Goal: Transaction & Acquisition: Purchase product/service

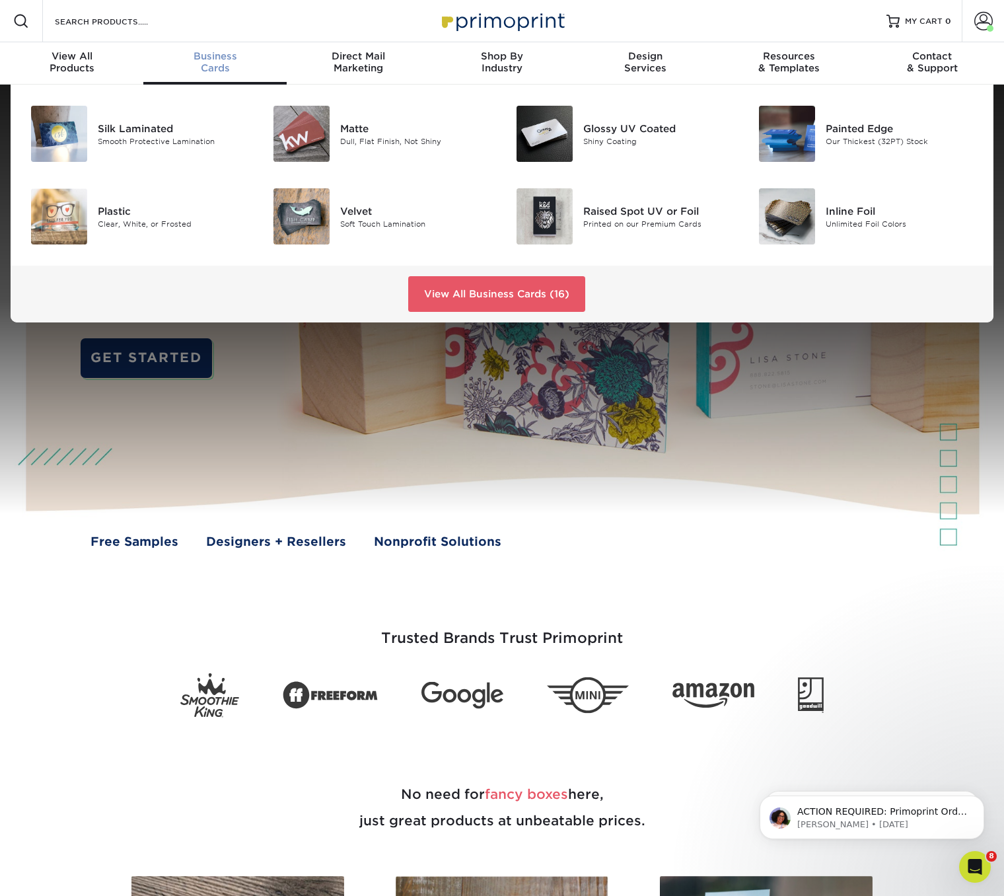
click at [223, 63] on div "Business Cards" at bounding box center [214, 62] width 143 height 24
click at [121, 128] on div "Silk Laminated" at bounding box center [174, 128] width 152 height 15
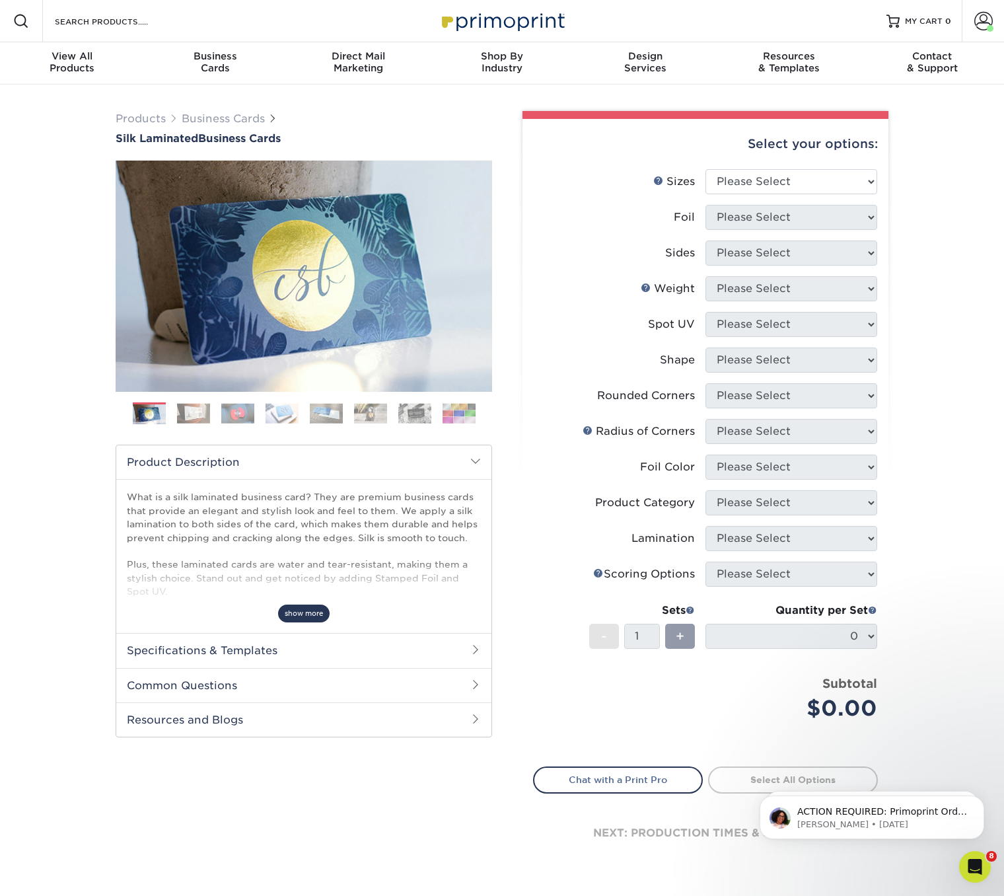
click at [293, 619] on span "show more" at bounding box center [304, 614] width 52 height 18
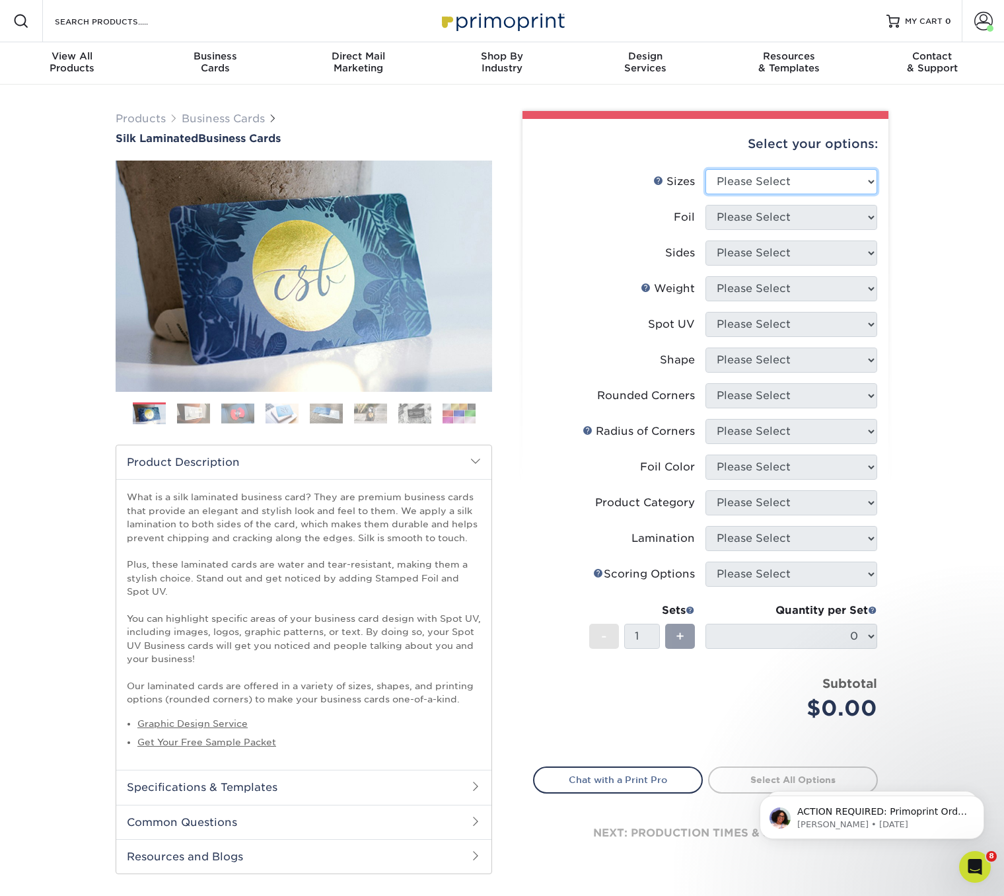
click at [801, 179] on select "Please Select 1.5" x 3.5" - Mini 1.75" x 3.5" - Mini 2" x 2" - Square 2" x 3" -…" at bounding box center [792, 181] width 172 height 25
select select "2.00x3.50"
click at [706, 169] on select "Please Select 1.5" x 3.5" - Mini 1.75" x 3.5" - Mini 2" x 2" - Square 2" x 3" -…" at bounding box center [792, 181] width 172 height 25
click at [761, 217] on select "Please Select Yes No" at bounding box center [792, 217] width 172 height 25
select select "0"
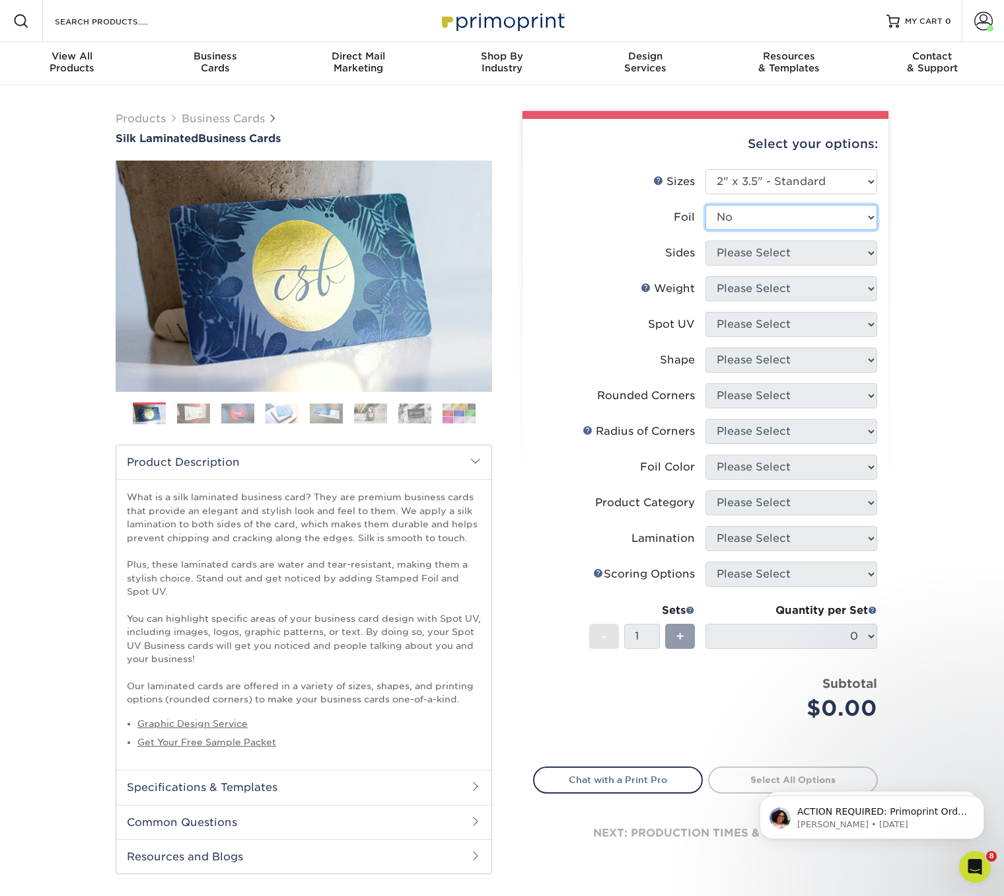
click at [706, 205] on select "Please Select Yes No" at bounding box center [792, 217] width 172 height 25
click at [755, 256] on select "Please Select Print Both Sides Print Front Only" at bounding box center [792, 253] width 172 height 25
select select "13abbda7-1d64-4f25-8bb2-c179b224825d"
click at [706, 241] on select "Please Select Print Both Sides Print Front Only" at bounding box center [792, 253] width 172 height 25
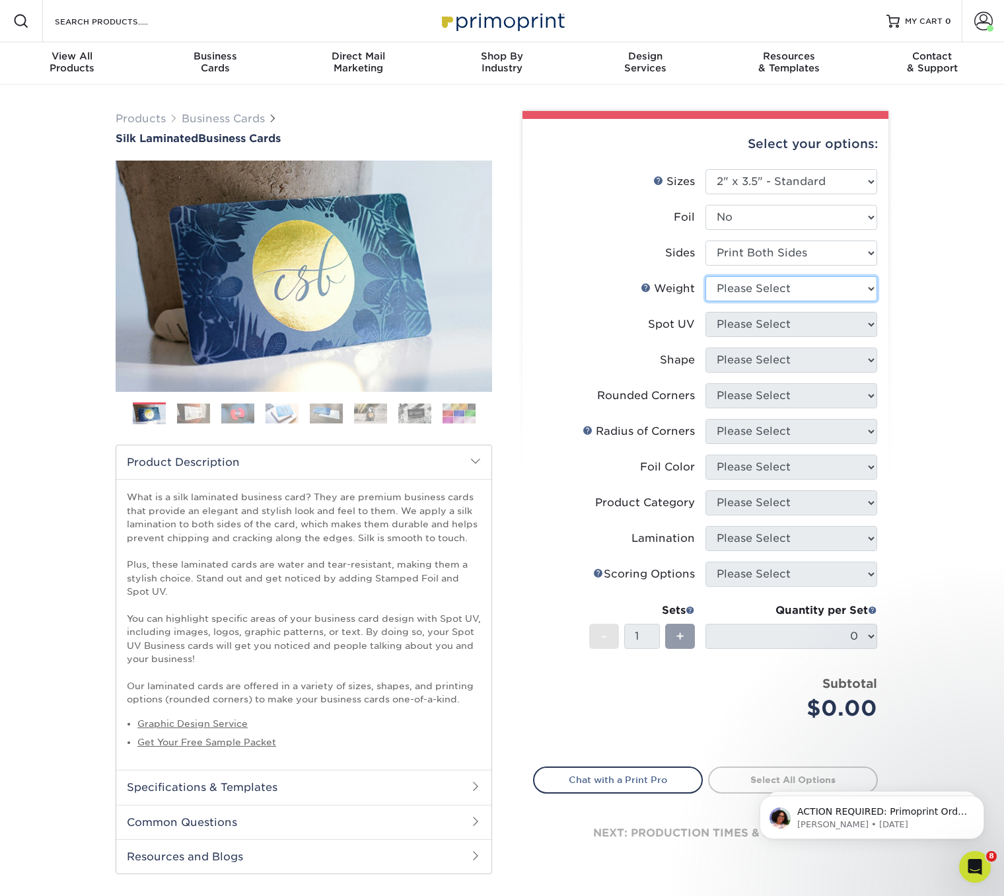
click at [740, 290] on select "Please Select 16PT" at bounding box center [792, 288] width 172 height 25
select select "16PT"
click at [706, 276] on select "Please Select 16PT" at bounding box center [792, 288] width 172 height 25
click at [743, 327] on select "Please Select No Spot UV Front and Back (Both Sides) Front Only Back Only" at bounding box center [792, 324] width 172 height 25
click at [789, 324] on select "Please Select No Spot UV Front and Back (Both Sides) Front Only Back Only" at bounding box center [792, 324] width 172 height 25
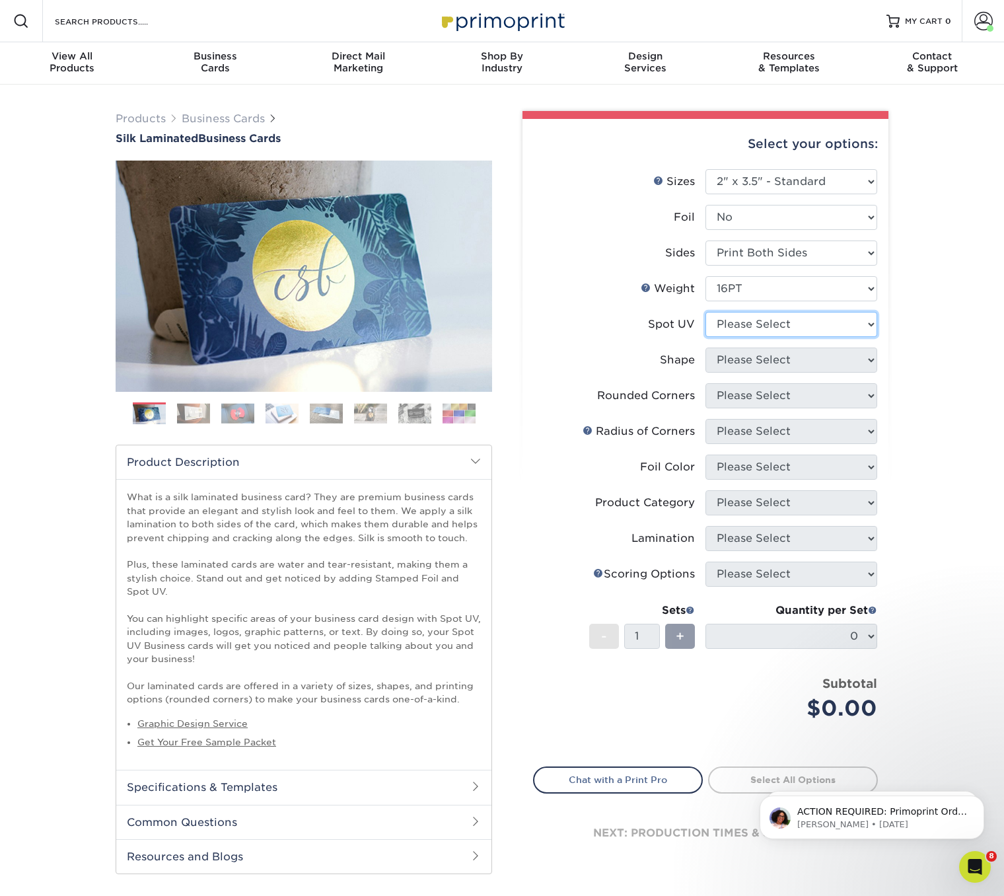
select select "3"
click at [706, 312] on select "Please Select No Spot UV Front and Back (Both Sides) Front Only Back Only" at bounding box center [792, 324] width 172 height 25
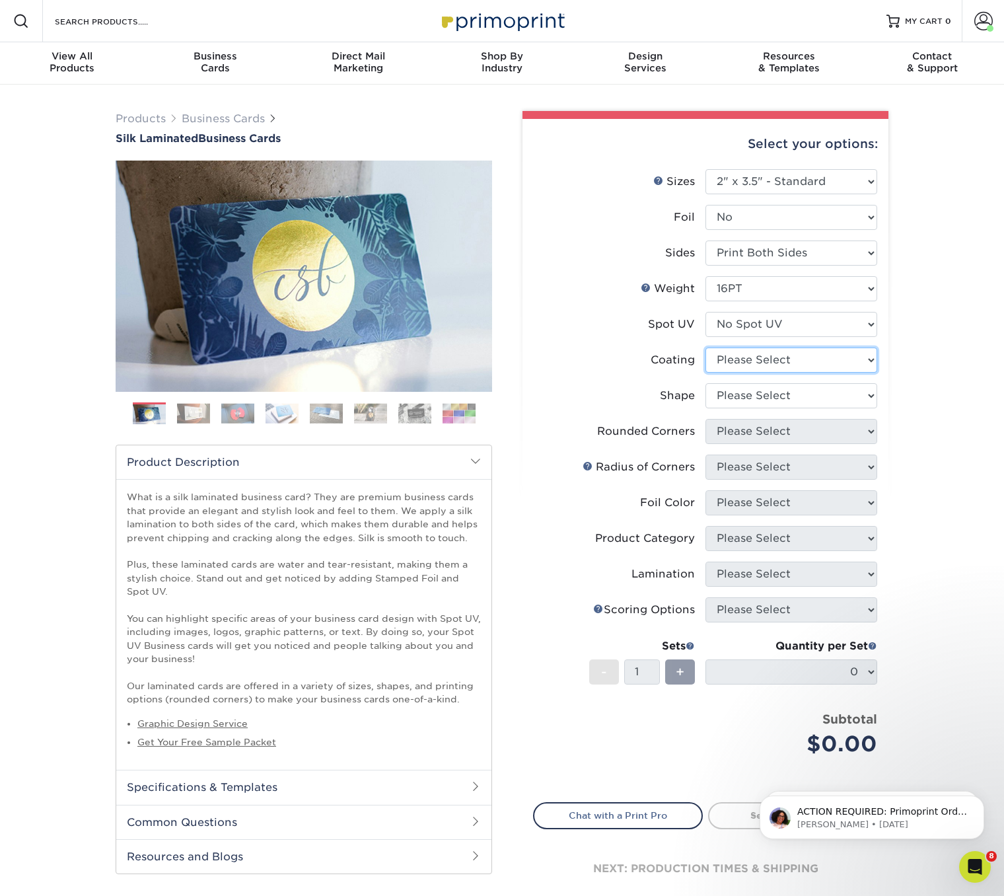
click at [782, 359] on select at bounding box center [792, 360] width 172 height 25
select select "3e7618de-abca-4bda-9f97-8b9129e913d8"
click at [706, 348] on select at bounding box center [792, 360] width 172 height 25
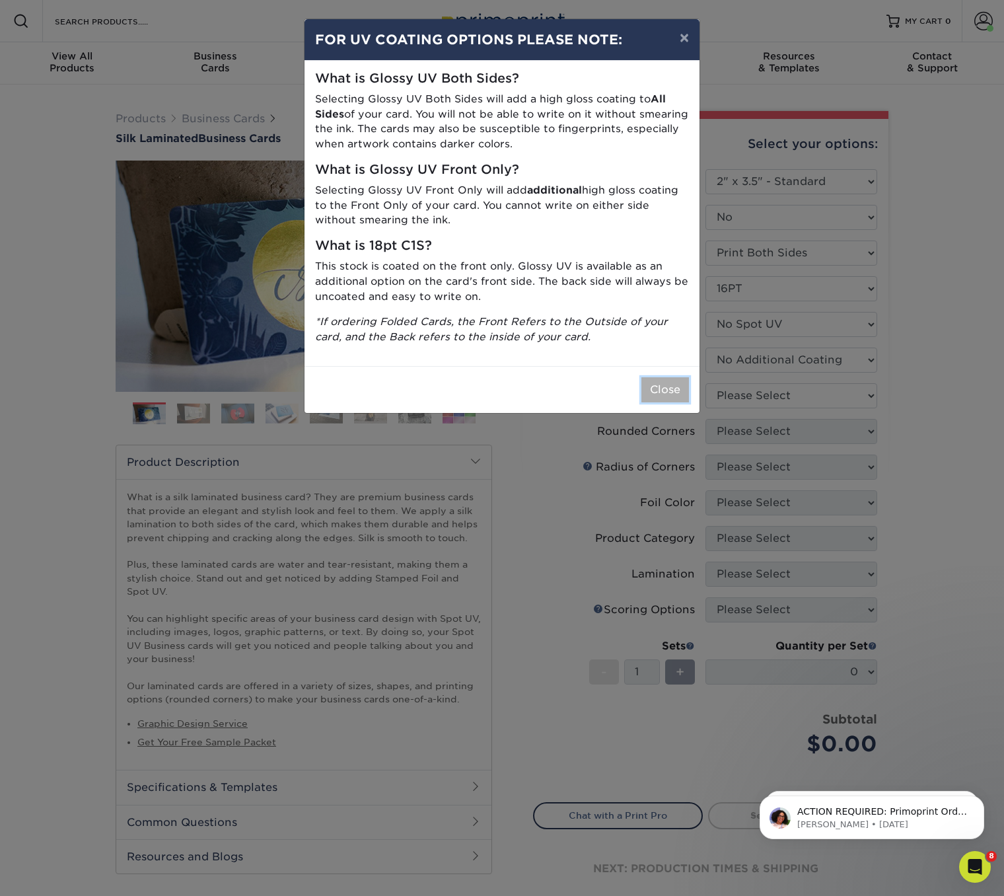
click at [665, 387] on button "Close" at bounding box center [666, 389] width 48 height 25
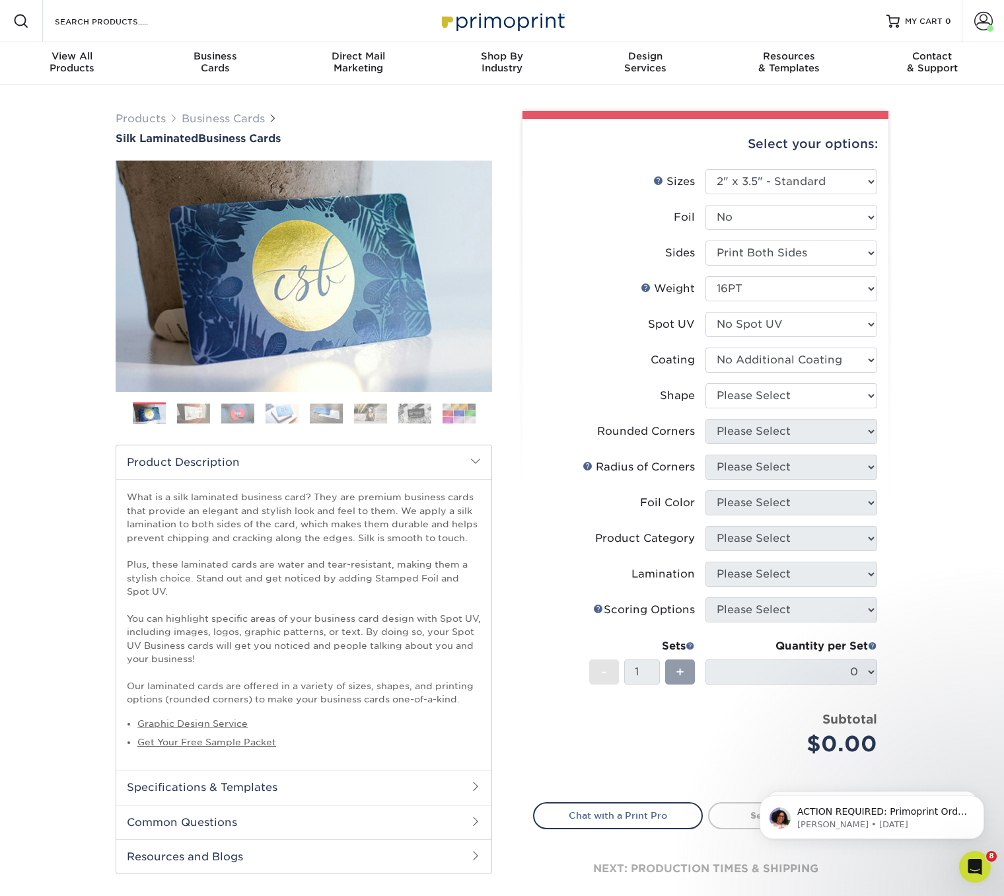
drag, startPoint x: 936, startPoint y: 370, endPoint x: 926, endPoint y: 368, distance: 9.5
click at [934, 370] on div "Products Business Cards Silk Laminated Business Cards Previous Next" at bounding box center [502, 521] width 1004 height 872
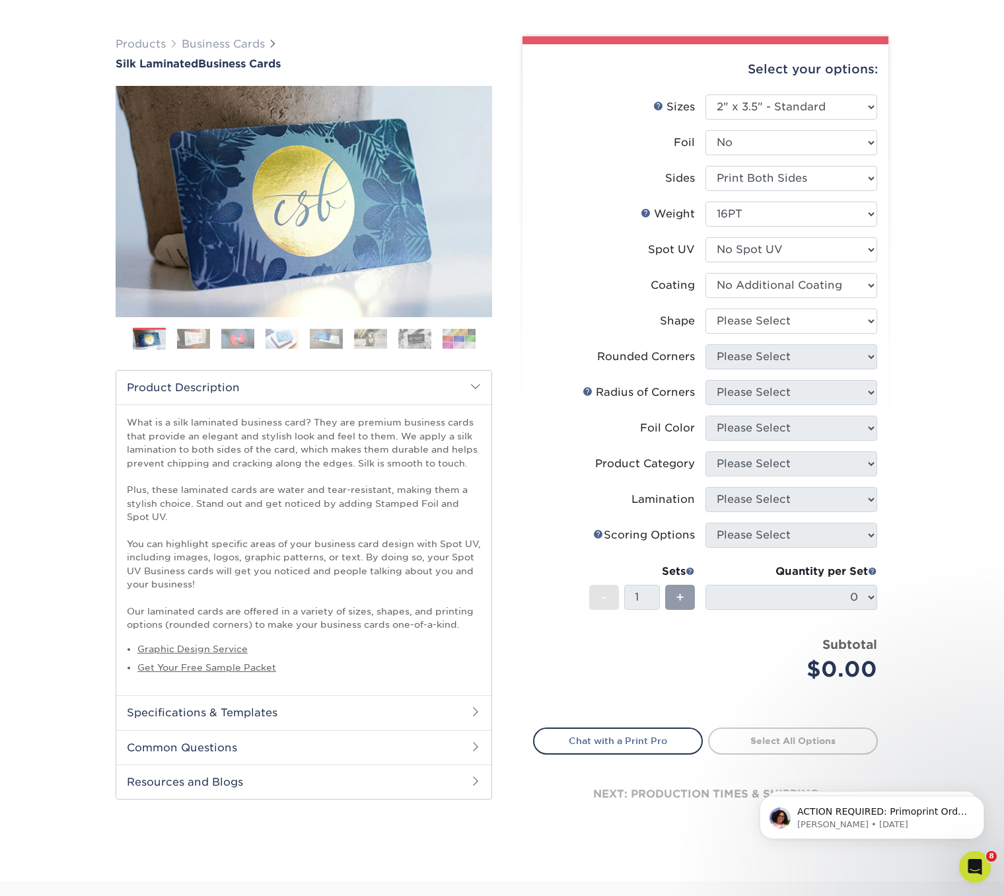
scroll to position [76, 0]
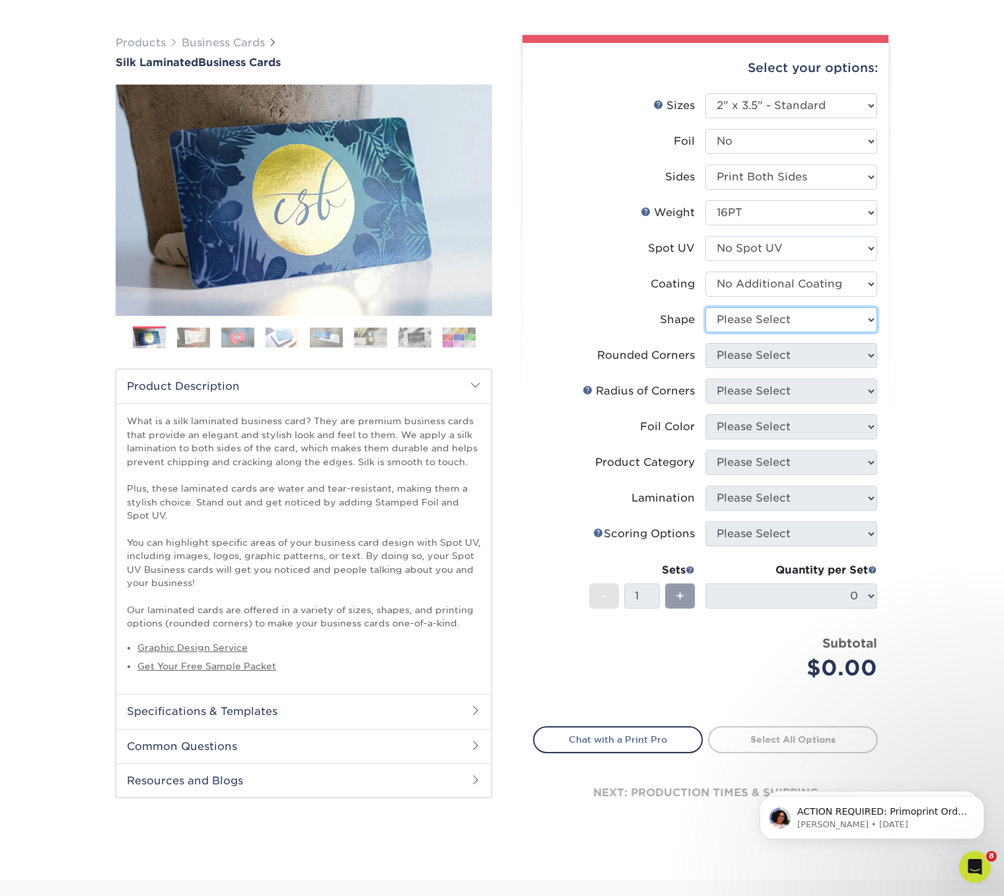
click at [795, 316] on select "Please Select Standard Oval" at bounding box center [792, 319] width 172 height 25
select select "standard"
click at [706, 307] on select "Please Select Standard Oval" at bounding box center [792, 319] width 172 height 25
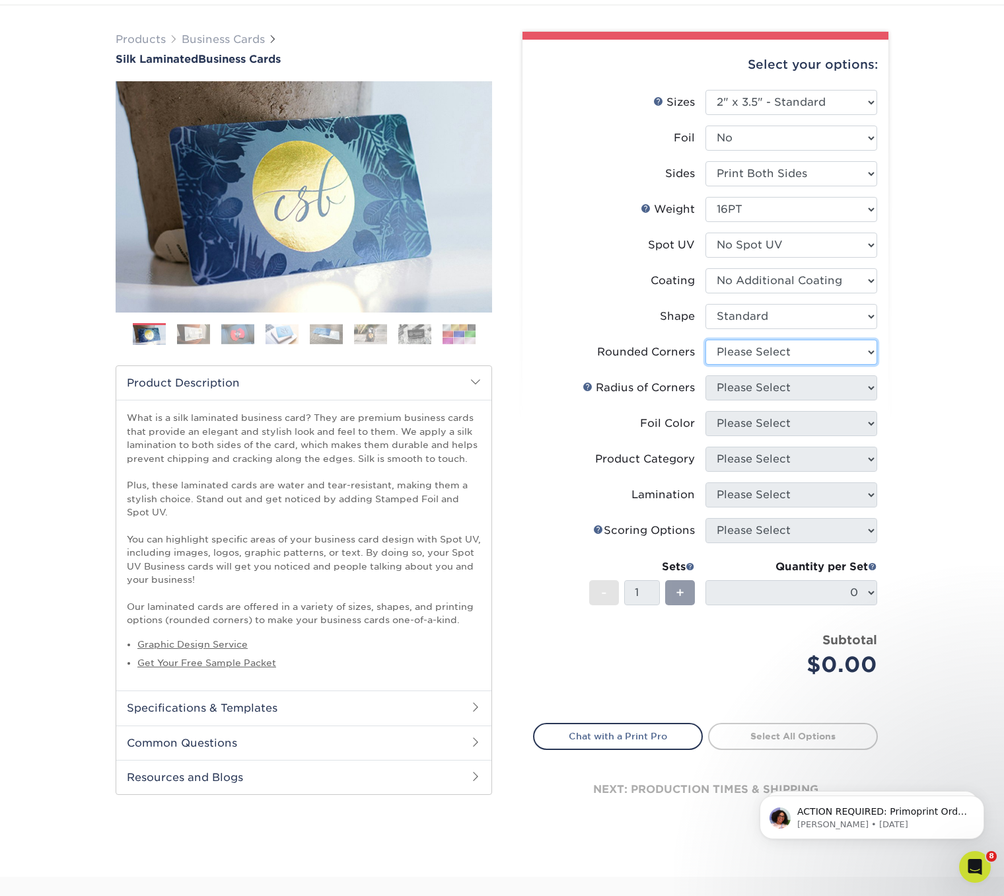
click at [757, 354] on select "Please Select Yes - Round 2 Corners Yes - Round 4 Corners No" at bounding box center [792, 352] width 172 height 25
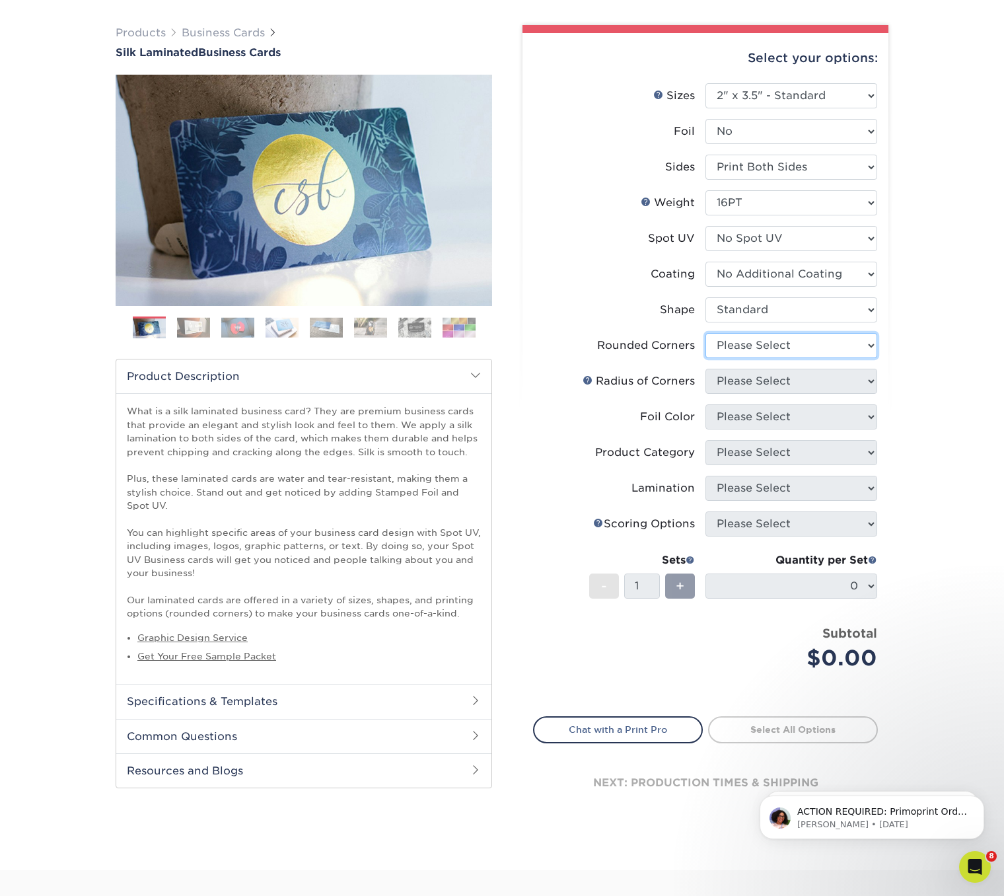
scroll to position [85, 0]
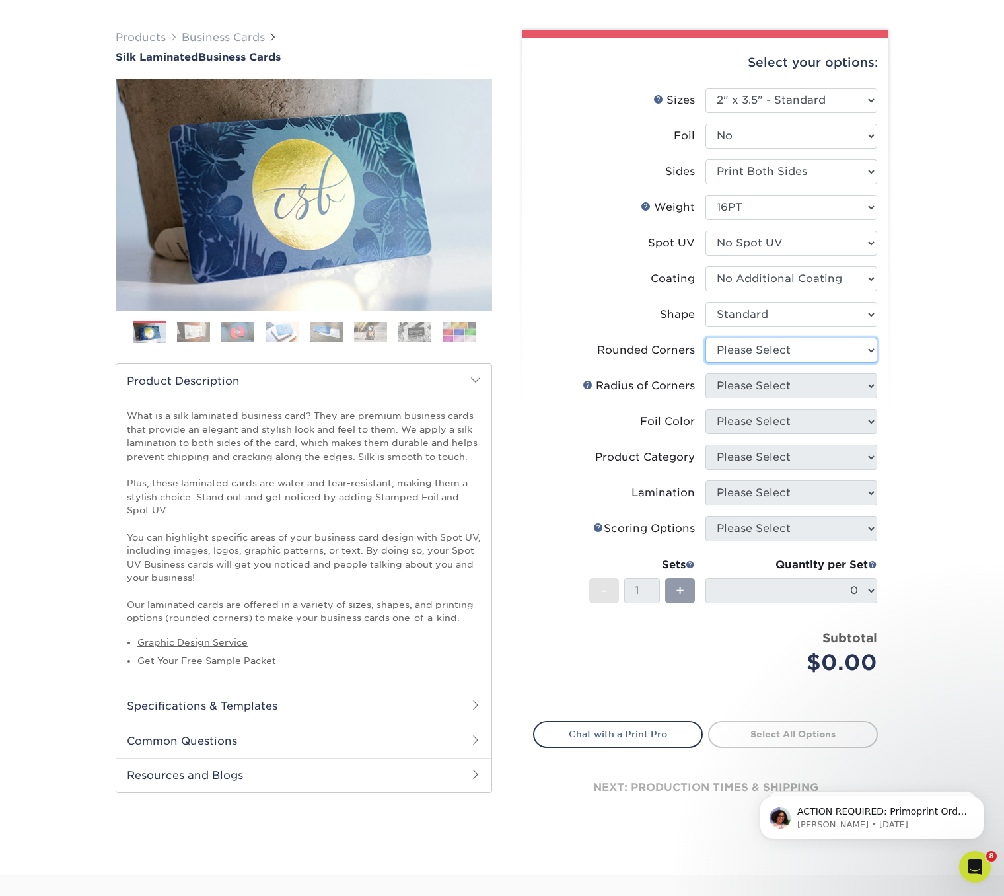
select select "0"
click at [706, 338] on select "Please Select Yes - Round 2 Corners Yes - Round 4 Corners No" at bounding box center [792, 350] width 172 height 25
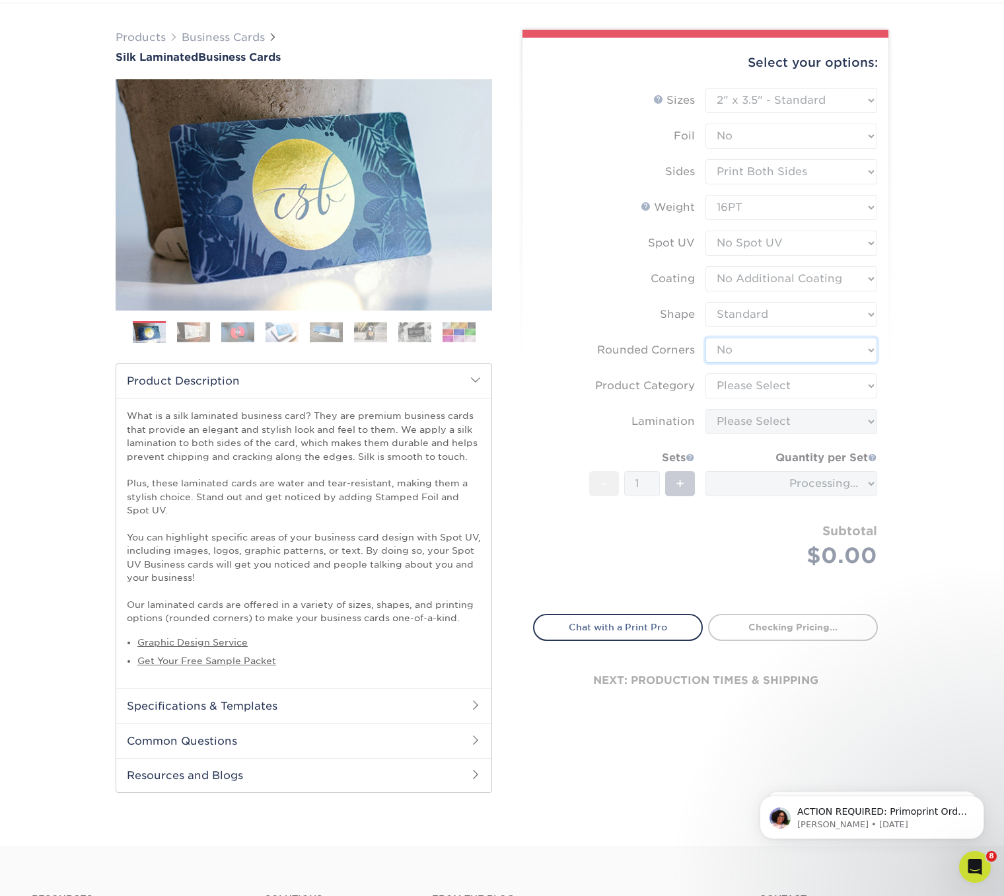
scroll to position [79, 0]
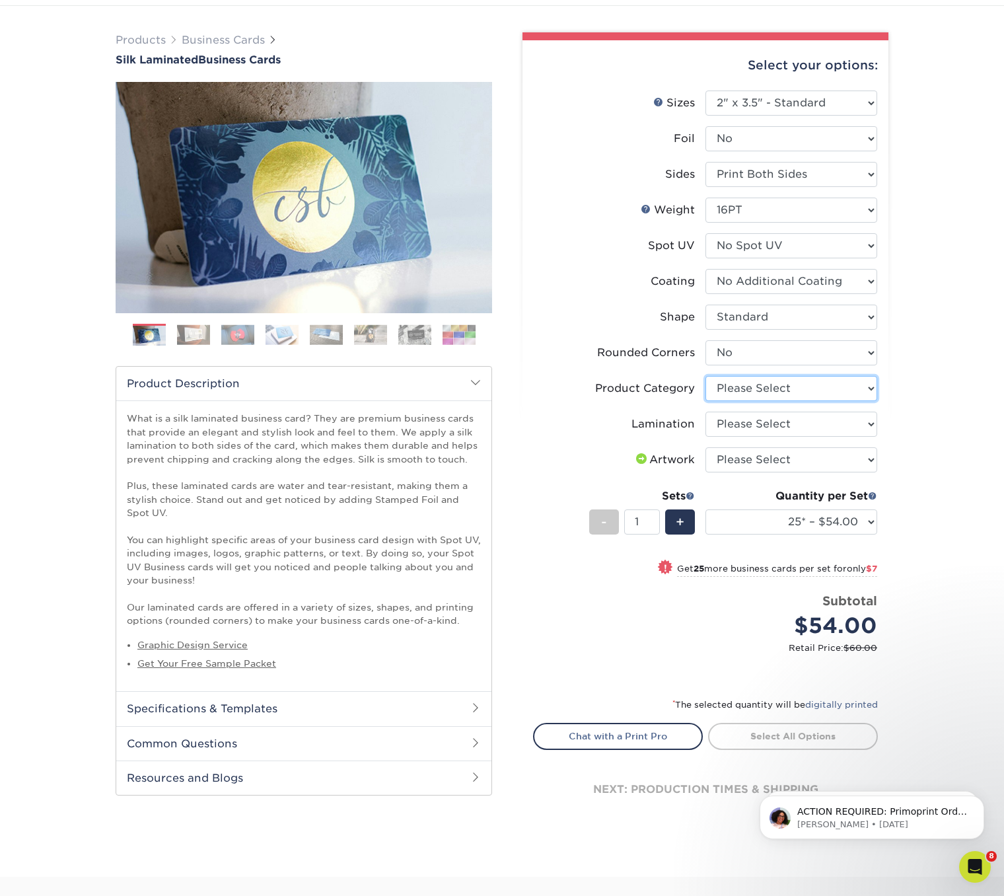
click at [745, 386] on select "Please Select Business Cards" at bounding box center [792, 388] width 172 height 25
select select "3b5148f1-0588-4f88-a218-97bcfdce65c1"
click at [706, 376] on select "Please Select Business Cards" at bounding box center [792, 388] width 172 height 25
click at [731, 420] on select "Please Select Silk" at bounding box center [792, 424] width 172 height 25
select select "ccacb42f-45f7-42d3-bbd3-7c8421cf37f0"
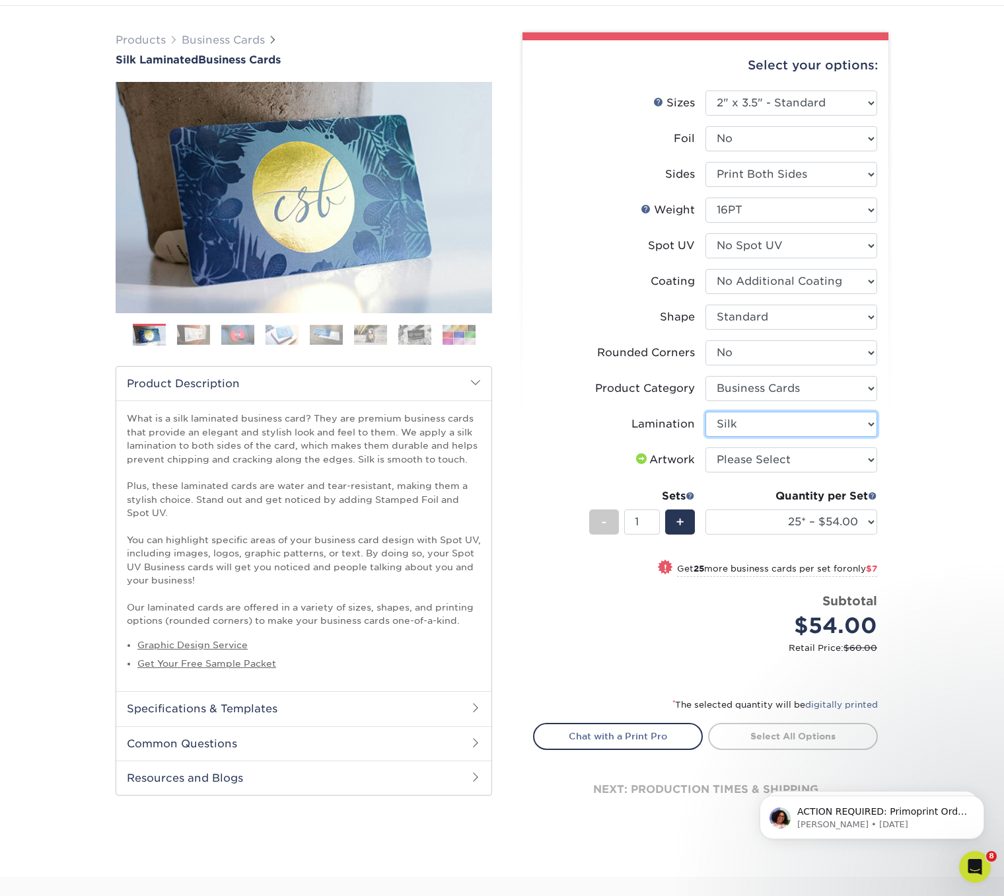
click at [706, 412] on select "Please Select Silk" at bounding box center [792, 424] width 172 height 25
click at [754, 459] on select "Please Select I will upload files I need a design - $100" at bounding box center [792, 459] width 172 height 25
select select "upload"
click at [706, 447] on select "Please Select I will upload files I need a design - $100" at bounding box center [792, 459] width 172 height 25
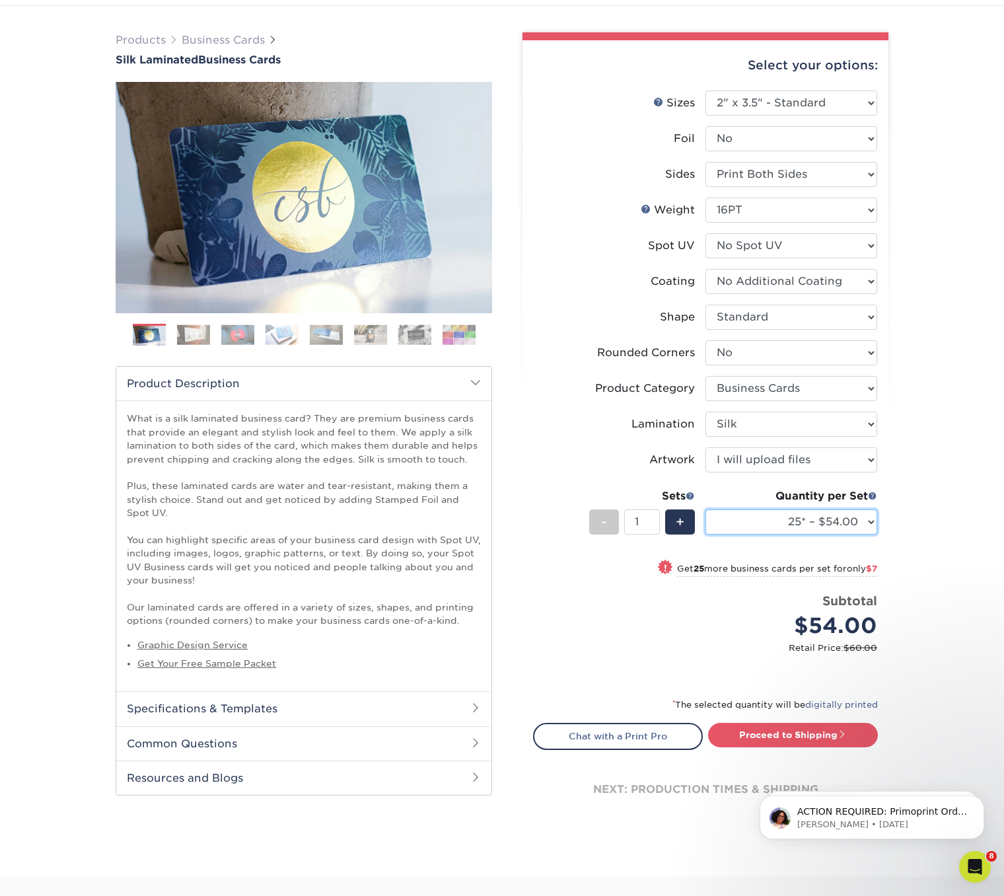
click at [871, 519] on select "25* – $54.00 50* – $61.00 75* – $68.00 100* – $75.00 250* – $82.00 500 – $86.00…" at bounding box center [792, 521] width 172 height 25
select select "250* – $82.00"
click at [706, 509] on select "25* – $54.00 50* – $61.00 75* – $68.00 100* – $75.00 250* – $82.00 500 – $86.00…" at bounding box center [792, 521] width 172 height 25
click at [937, 531] on div "Products Business Cards Silk Laminated Business Cards Previous Next" at bounding box center [502, 441] width 1004 height 871
click at [193, 336] on img at bounding box center [193, 334] width 33 height 20
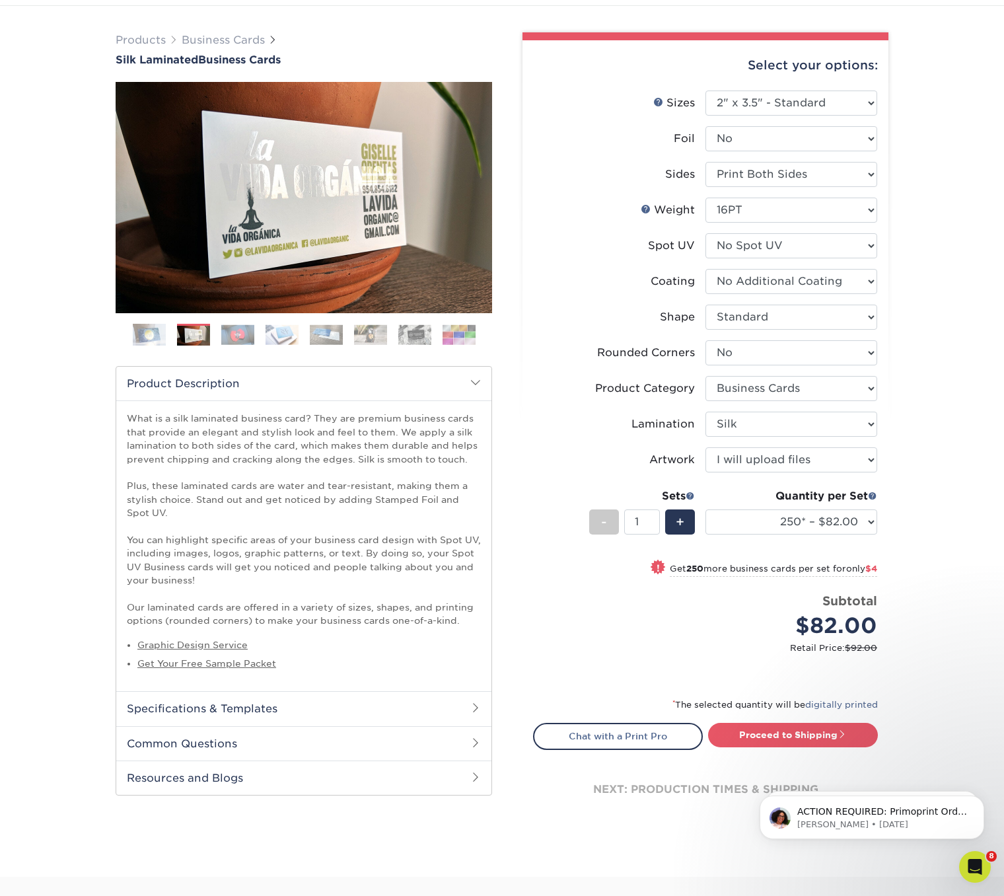
click at [241, 333] on img at bounding box center [237, 334] width 33 height 20
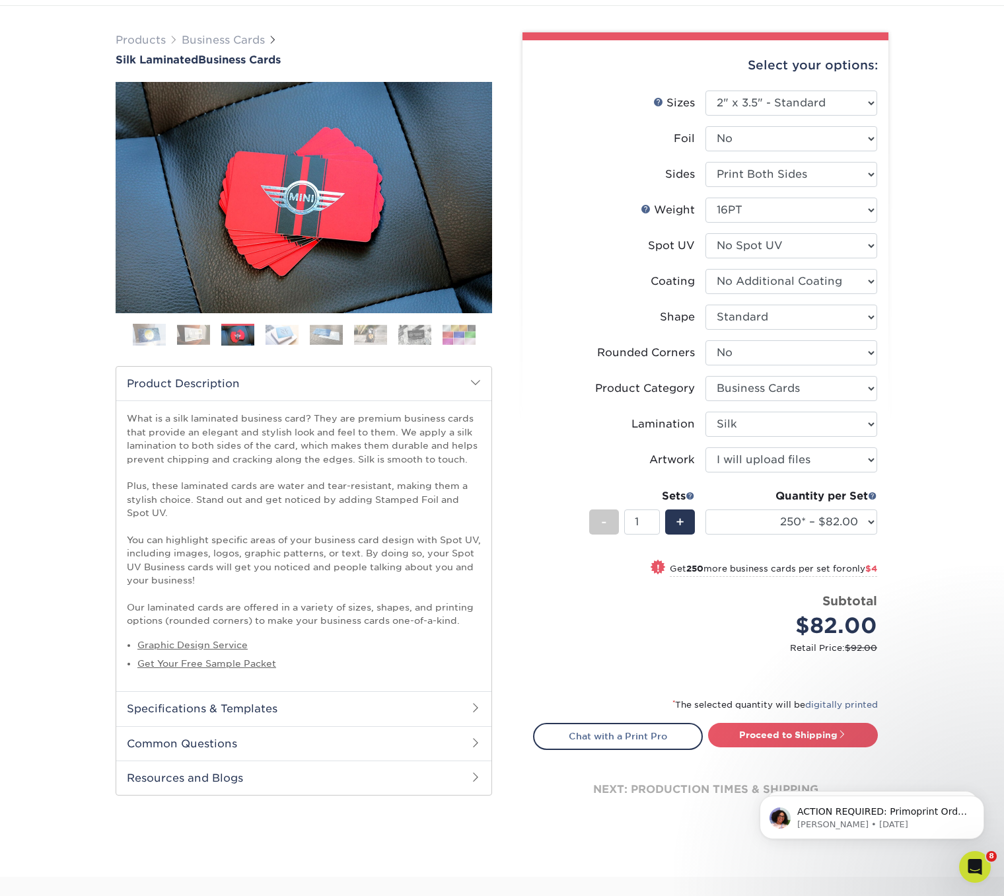
click at [280, 332] on img at bounding box center [282, 334] width 33 height 20
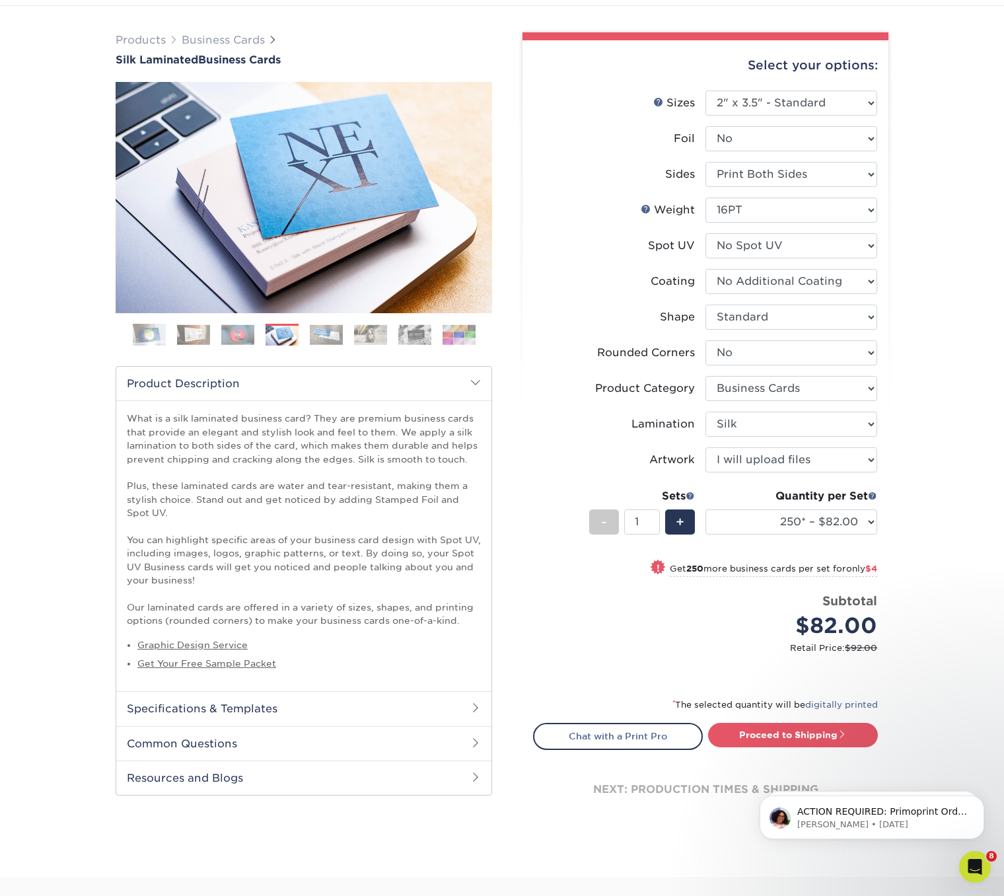
click at [330, 334] on img at bounding box center [326, 334] width 33 height 20
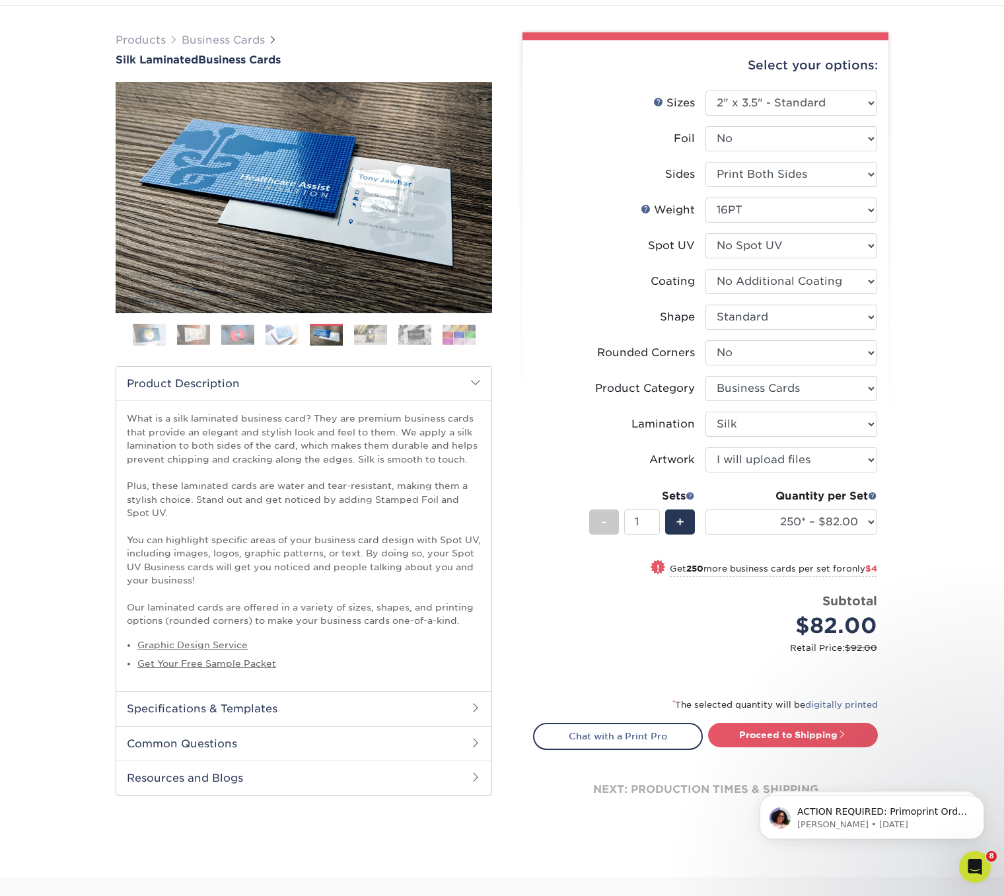
click at [362, 335] on img at bounding box center [370, 334] width 33 height 20
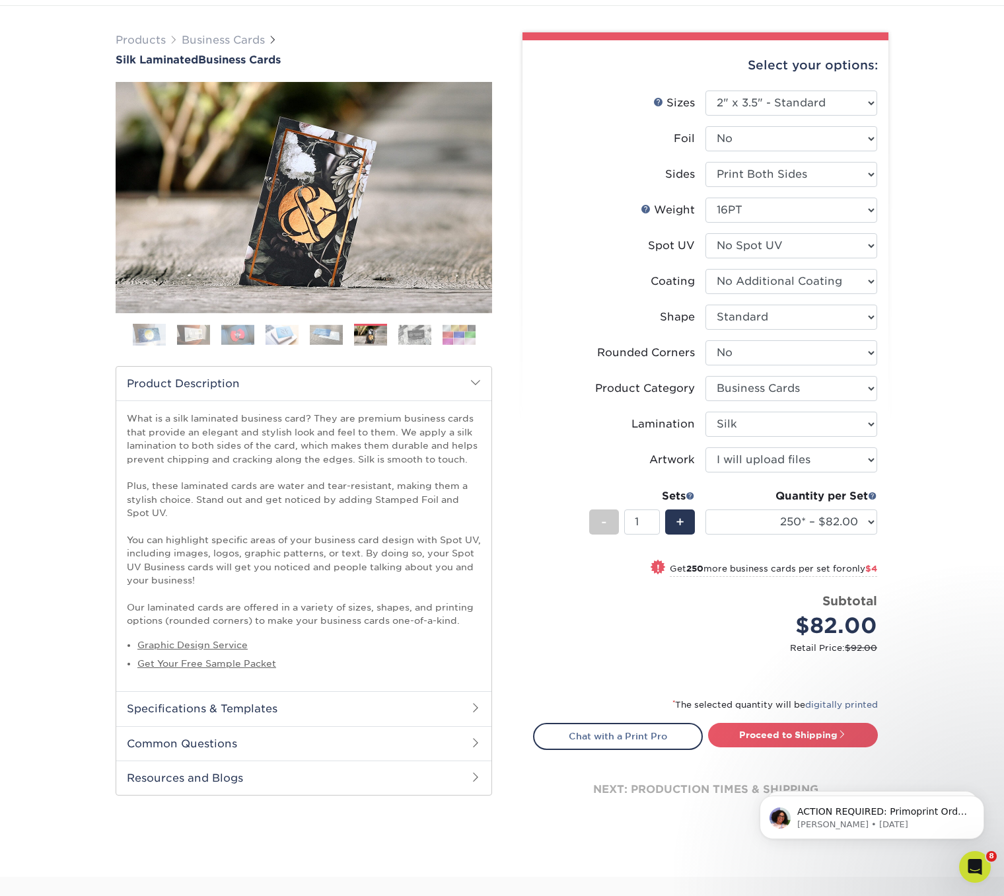
click at [404, 333] on img at bounding box center [414, 334] width 33 height 20
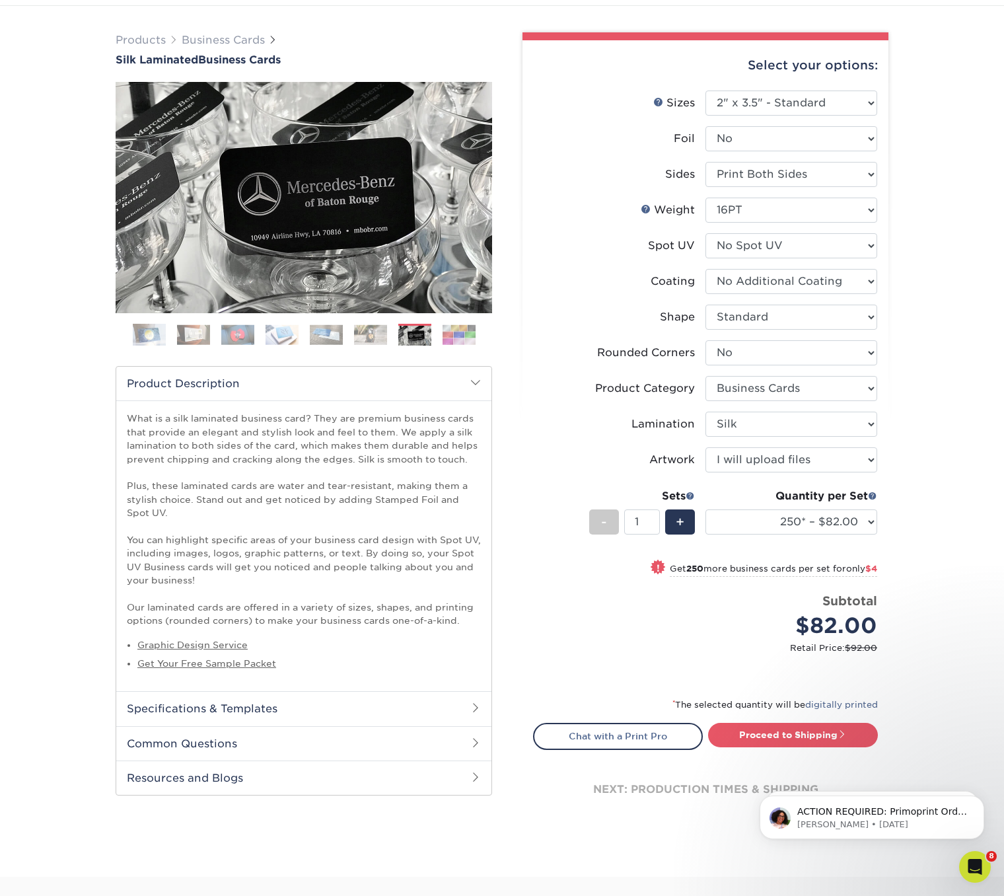
click at [459, 335] on img at bounding box center [459, 334] width 33 height 20
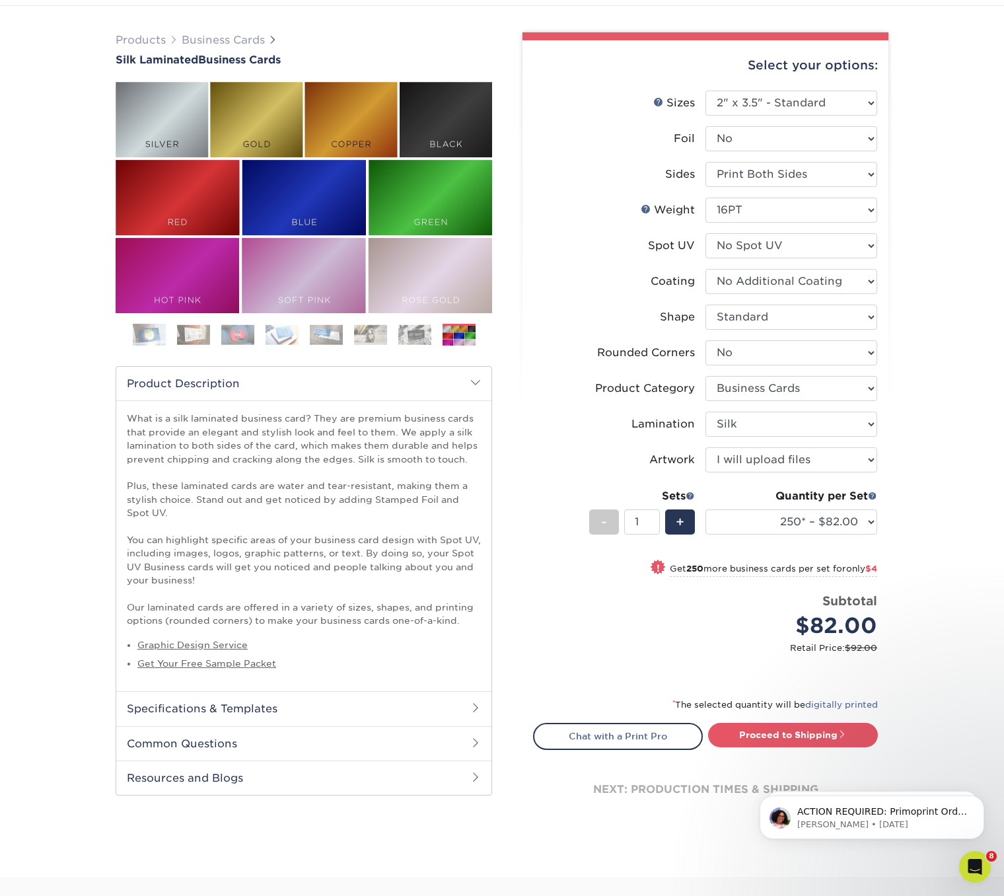
click at [410, 334] on img at bounding box center [414, 334] width 33 height 20
